Goal: Task Accomplishment & Management: Complete application form

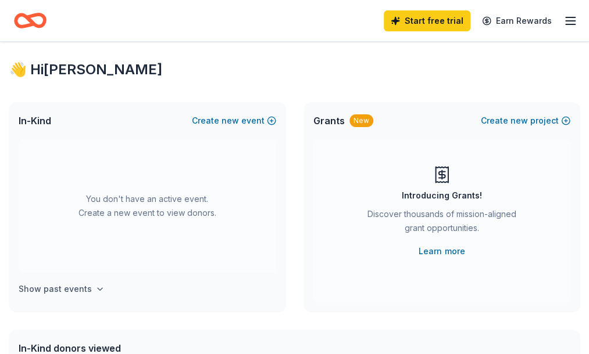
click at [103, 294] on icon "button" at bounding box center [99, 289] width 9 height 9
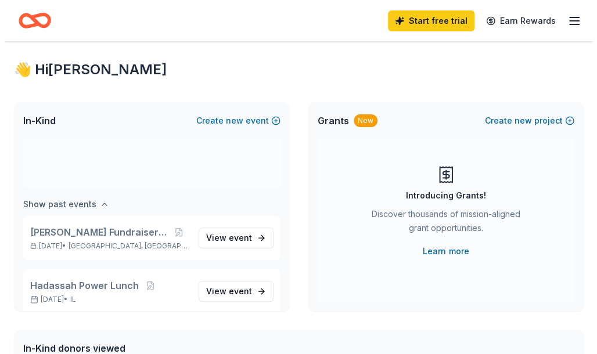
scroll to position [96, 0]
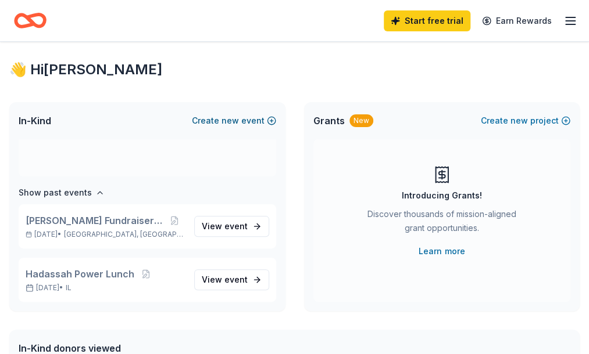
click at [232, 128] on span "new" at bounding box center [229, 121] width 17 height 14
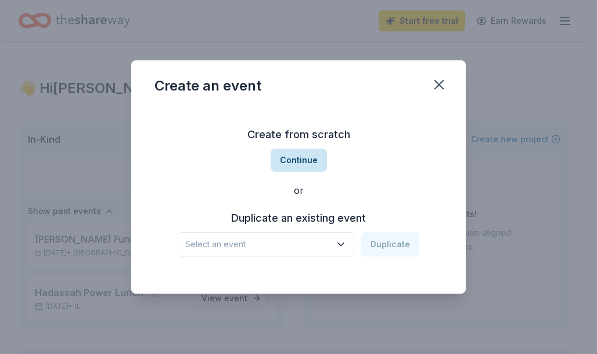
click at [297, 159] on button "Continue" at bounding box center [299, 160] width 56 height 23
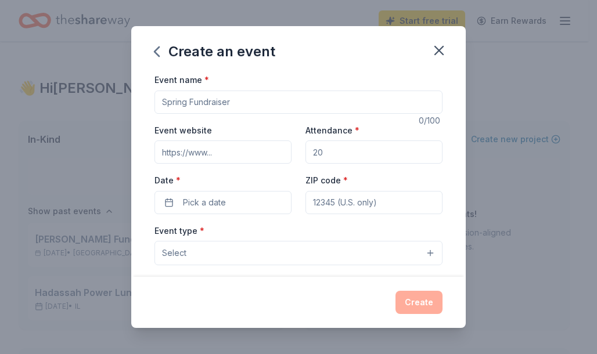
click at [231, 106] on input "Event name *" at bounding box center [299, 102] width 288 height 23
type input "[PERSON_NAME] 21st Annual Mah Jongg Tournament"
type input "60062"
click at [222, 150] on input "Event website" at bounding box center [223, 152] width 137 height 23
click at [320, 152] on input "Attendance *" at bounding box center [374, 152] width 137 height 23
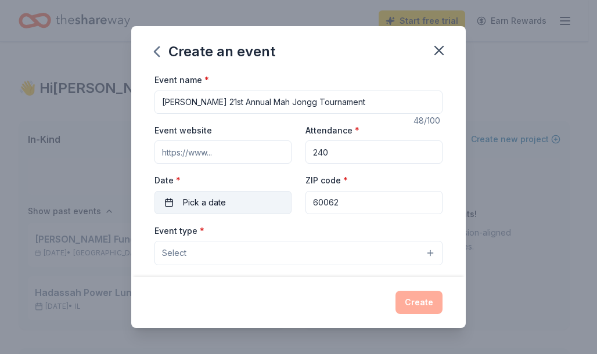
type input "240"
click at [169, 202] on button "Pick a date" at bounding box center [223, 202] width 137 height 23
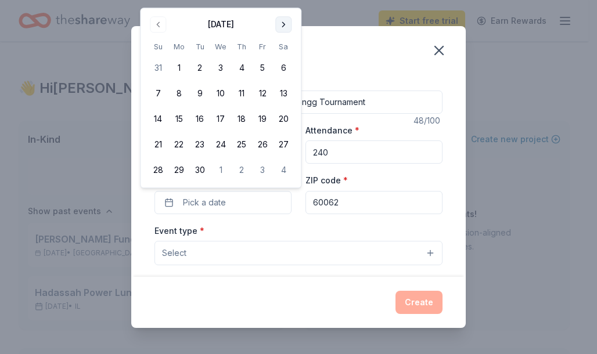
click at [285, 1] on div "Create an event Event name * [PERSON_NAME] 21st Annual Mah Jongg Tournament 48 …" at bounding box center [298, 177] width 597 height 354
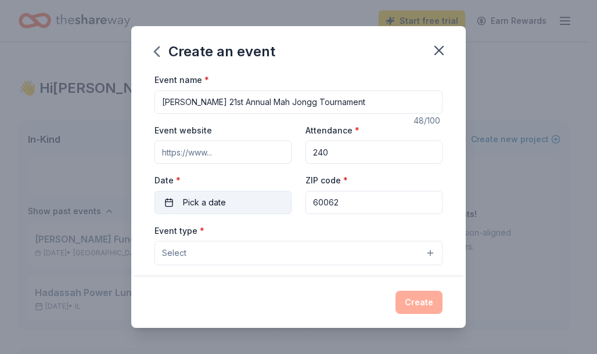
click at [169, 200] on button "Pick a date" at bounding box center [223, 202] width 137 height 23
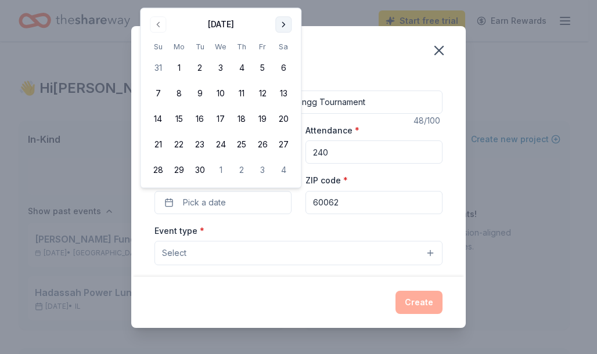
click at [282, 24] on button "Go to next month" at bounding box center [283, 24] width 16 height 16
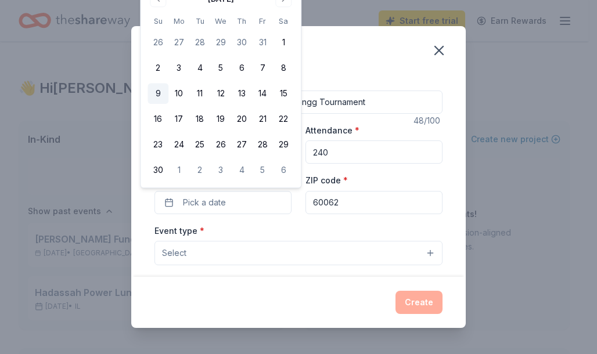
click at [159, 91] on button "9" at bounding box center [158, 94] width 21 height 21
click at [339, 199] on input "60062" at bounding box center [374, 202] width 137 height 23
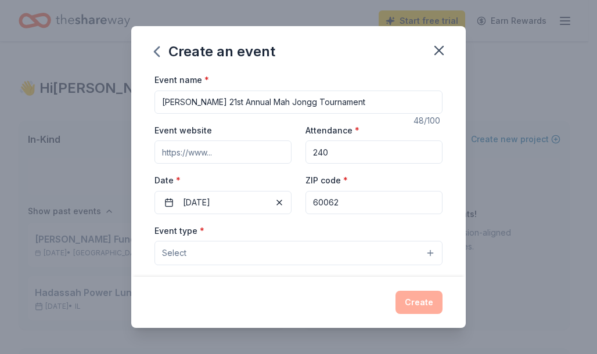
click at [217, 153] on input "Event website" at bounding box center [223, 152] width 137 height 23
type input "m"
type input "j"
type input "[DOMAIN_NAME]"
click at [421, 250] on button "Select" at bounding box center [299, 253] width 288 height 24
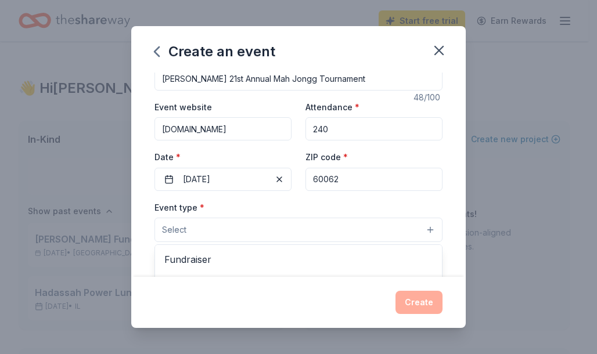
scroll to position [77, 0]
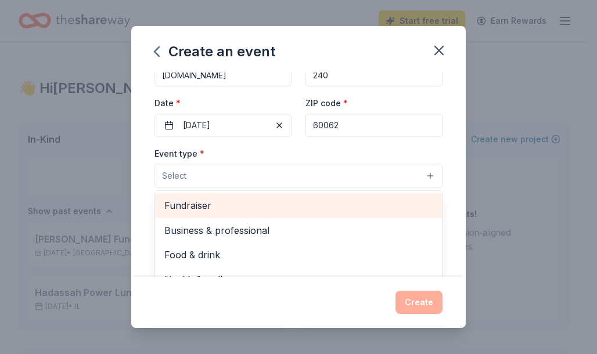
click at [200, 205] on span "Fundraiser" at bounding box center [298, 205] width 268 height 15
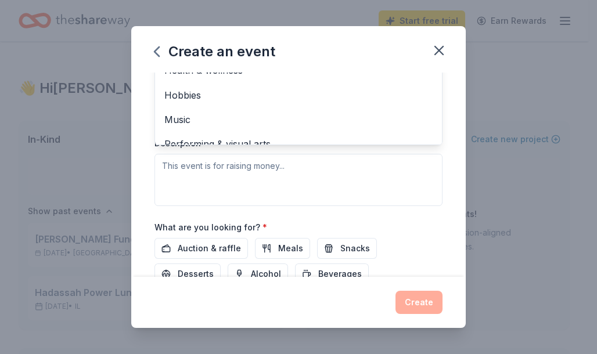
scroll to position [271, 0]
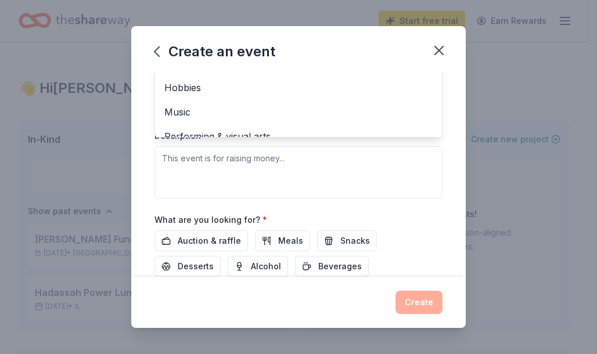
click at [202, 234] on div "Event name * [PERSON_NAME] 21st Annual Mah Jongg Tournament 48 /100 Event websi…" at bounding box center [299, 71] width 288 height 538
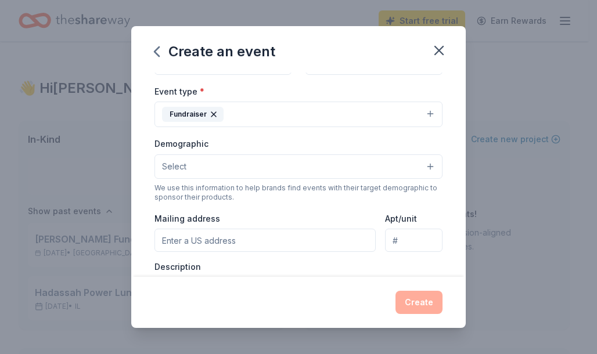
scroll to position [148, 0]
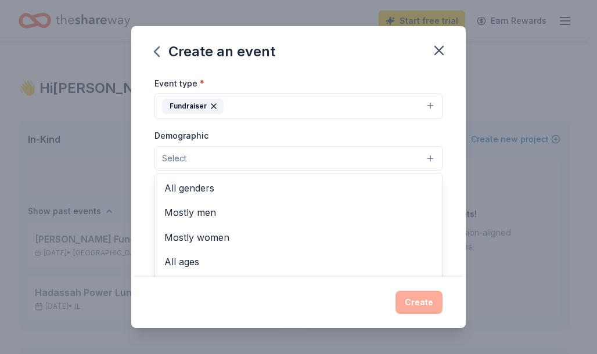
click at [422, 156] on button "Select" at bounding box center [299, 158] width 288 height 24
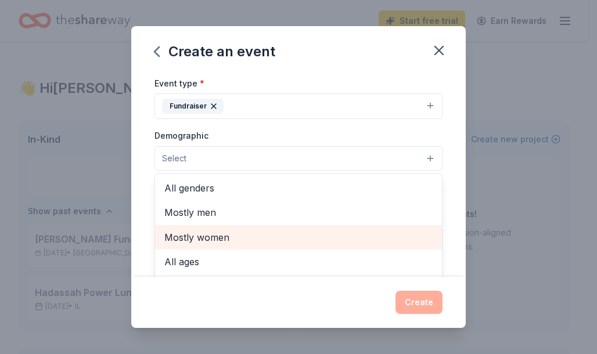
click at [223, 233] on span "Mostly women" at bounding box center [298, 237] width 268 height 15
click at [188, 236] on span "All ages" at bounding box center [298, 238] width 268 height 15
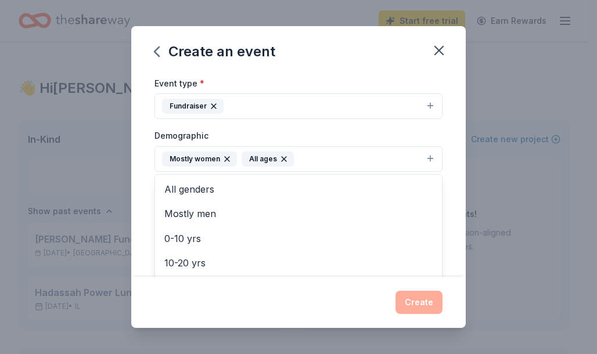
click at [421, 300] on div "Create an event Event name * [PERSON_NAME] 21st Annual Mah Jongg Tournament 48 …" at bounding box center [298, 177] width 335 height 302
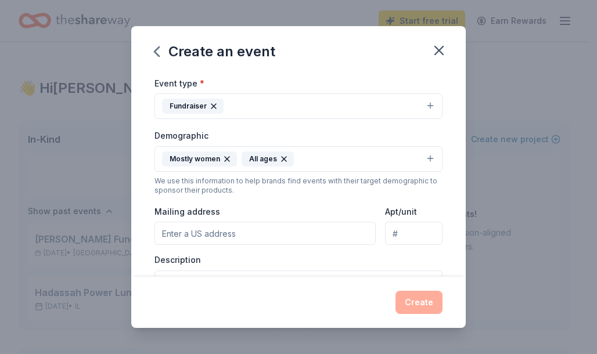
click at [242, 230] on input "Mailing address" at bounding box center [265, 233] width 221 height 23
type input "[STREET_ADDRESS]"
type input "Suite 295"
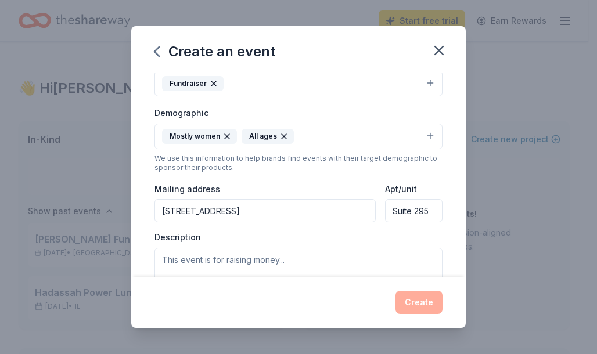
scroll to position [232, 0]
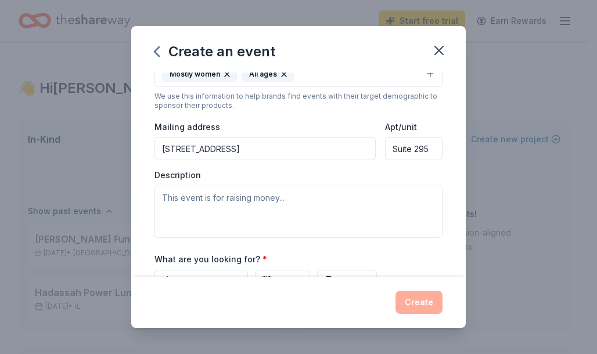
click at [232, 146] on input "[STREET_ADDRESS]" at bounding box center [265, 148] width 221 height 23
click at [244, 147] on input "[STREET_ADDRESS]" at bounding box center [265, 148] width 221 height 23
type input "[STREET_ADDRESS]"
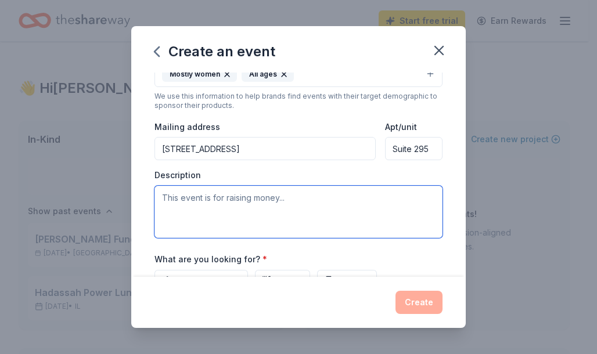
click at [289, 195] on textarea at bounding box center [299, 212] width 288 height 52
click at [286, 191] on textarea at bounding box center [299, 212] width 288 height 52
type textarea "We are raising money for [MEDICAL_DATA] research & treatment"
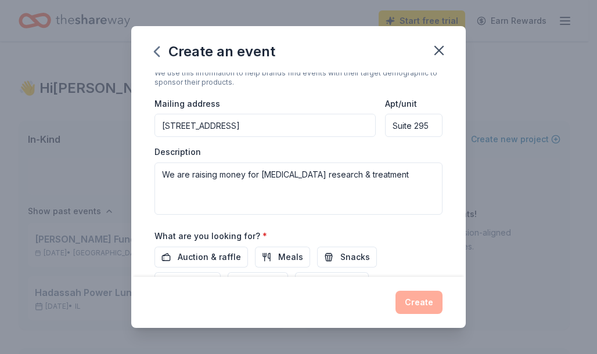
scroll to position [349, 0]
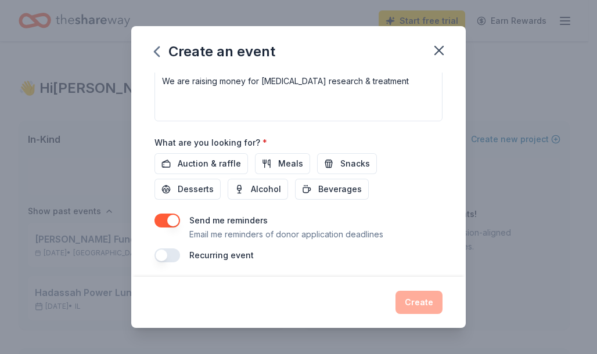
click at [426, 304] on div "Create" at bounding box center [299, 302] width 288 height 23
click at [159, 252] on button "button" at bounding box center [168, 256] width 26 height 14
click at [431, 300] on div "Create" at bounding box center [299, 302] width 288 height 23
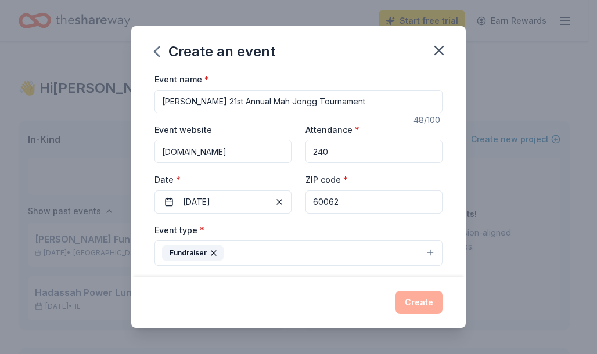
scroll to position [0, 0]
click at [438, 47] on icon "button" at bounding box center [439, 50] width 16 height 16
click at [456, 126] on div "Event name * [PERSON_NAME] 21st Annual Mah Jongg Tournament 48 /100 Event websi…" at bounding box center [298, 175] width 335 height 205
click at [155, 51] on icon "button" at bounding box center [157, 51] width 5 height 9
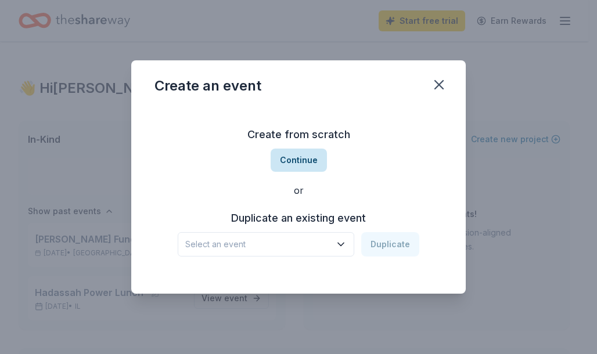
click at [302, 156] on button "Continue" at bounding box center [299, 160] width 56 height 23
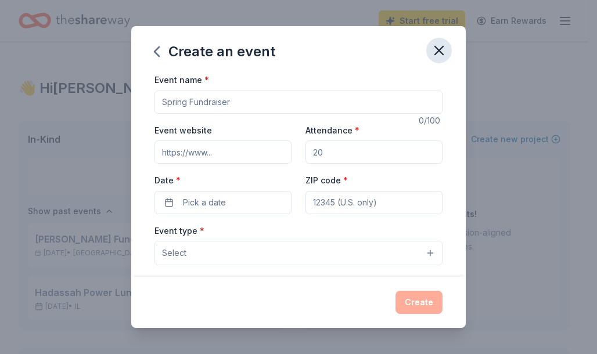
click at [435, 48] on icon "button" at bounding box center [439, 50] width 16 height 16
